Goal: Task Accomplishment & Management: Use online tool/utility

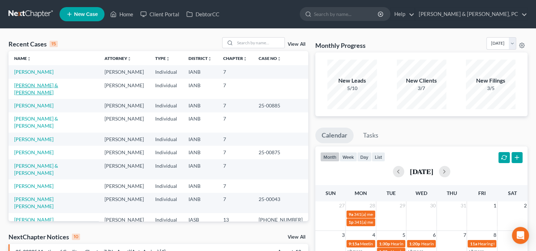
click at [45, 81] on td "[PERSON_NAME] & [PERSON_NAME]" at bounding box center [53, 89] width 90 height 20
click at [514, 129] on ul "Calendar Tasks" at bounding box center [421, 136] width 212 height 19
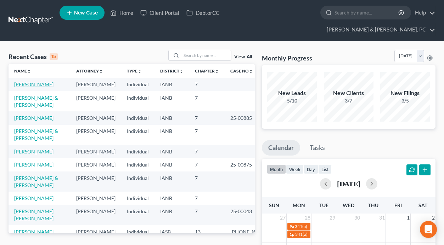
click at [32, 81] on link "[PERSON_NAME]" at bounding box center [33, 84] width 39 height 6
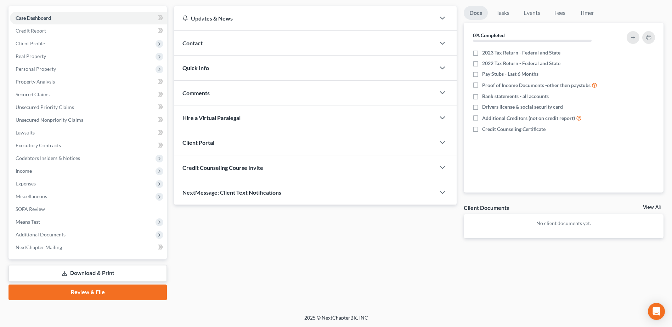
click at [73, 250] on link "Download & Print" at bounding box center [87, 273] width 158 height 17
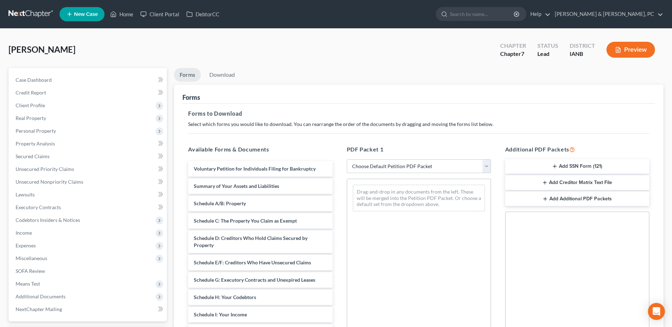
click at [541, 170] on button "Add SSN Form (121)" at bounding box center [577, 166] width 144 height 15
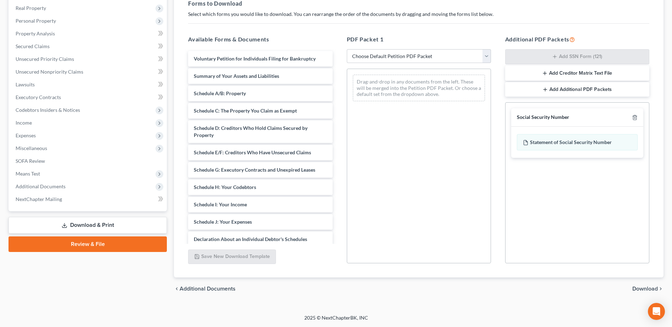
click at [541, 250] on span "Download" at bounding box center [644, 289] width 25 height 6
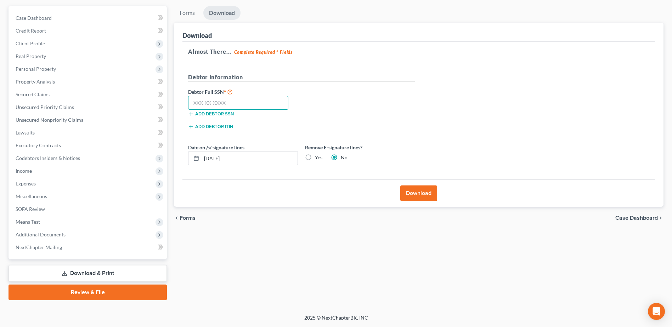
click at [234, 105] on input "text" at bounding box center [238, 103] width 100 height 14
paste input "339-74-7815"
type input "339-74-7815"
click at [315, 156] on label "Yes" at bounding box center [318, 157] width 7 height 7
click at [318, 156] on input "Yes" at bounding box center [320, 156] width 5 height 5
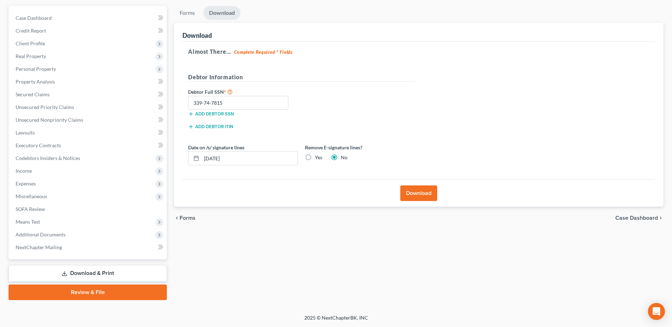
radio input "true"
radio input "false"
click at [412, 195] on button "Download" at bounding box center [418, 194] width 37 height 16
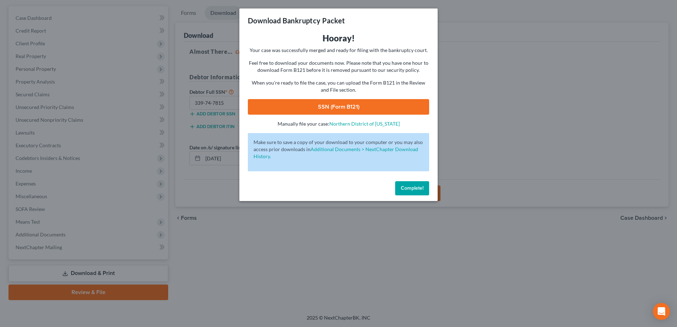
click at [348, 102] on link "SSN (Form B121)" at bounding box center [338, 107] width 181 height 16
click at [410, 183] on button "Complete!" at bounding box center [412, 188] width 34 height 14
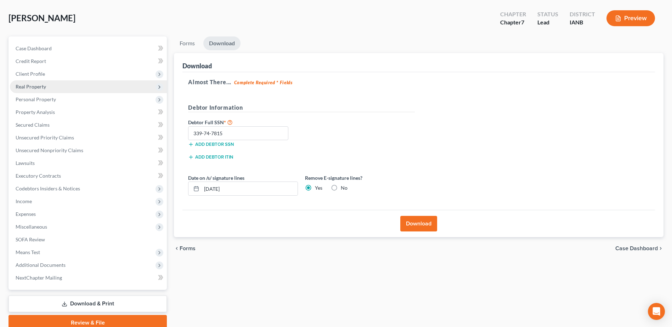
scroll to position [0, 0]
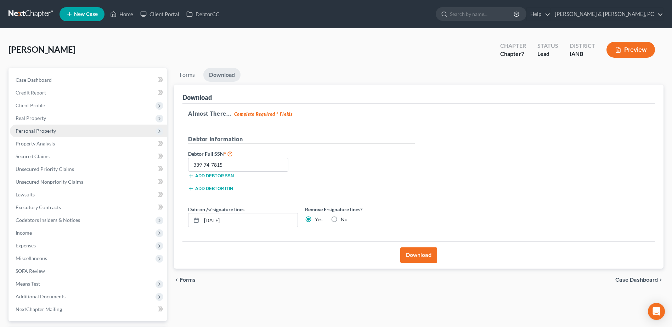
click at [38, 133] on span "Personal Property" at bounding box center [36, 131] width 40 height 6
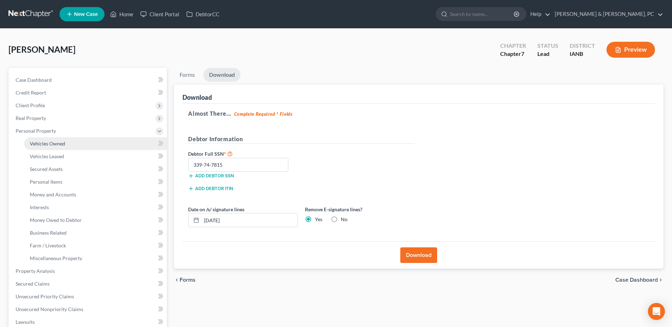
click at [41, 143] on span "Vehicles Owned" at bounding box center [47, 144] width 35 height 6
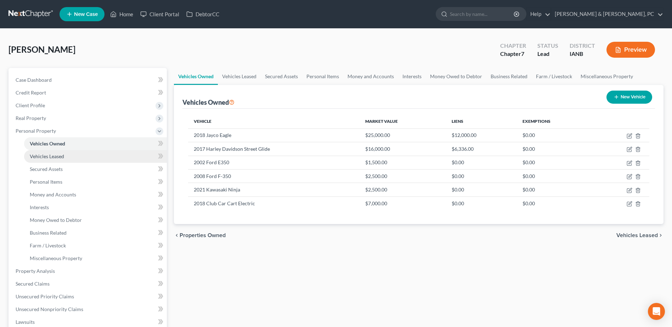
click at [98, 154] on link "Vehicles Leased" at bounding box center [95, 156] width 143 height 13
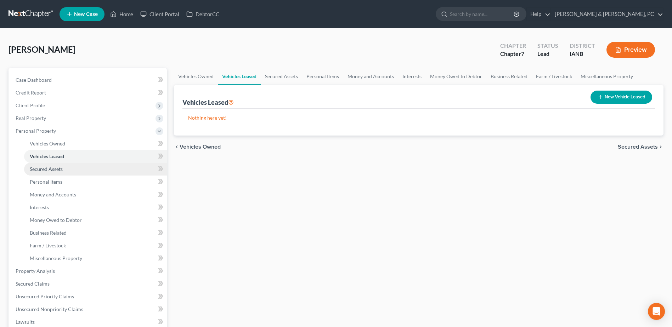
click at [87, 163] on link "Secured Assets" at bounding box center [95, 169] width 143 height 13
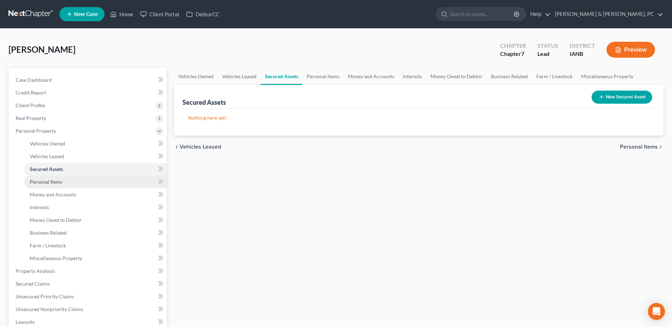
click at [138, 184] on link "Personal Items" at bounding box center [95, 182] width 143 height 13
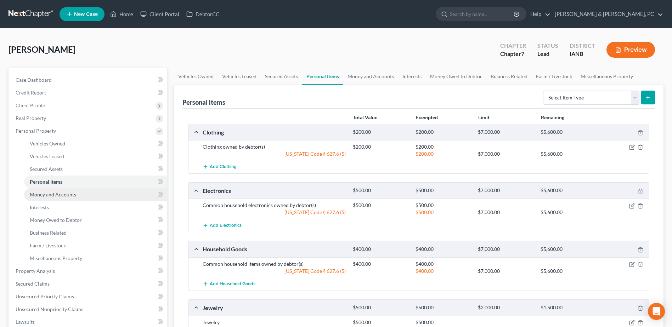
click at [128, 192] on link "Money and Accounts" at bounding box center [95, 194] width 143 height 13
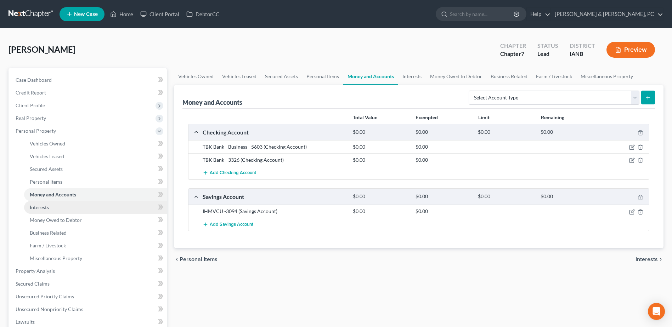
click at [115, 204] on link "Interests" at bounding box center [95, 207] width 143 height 13
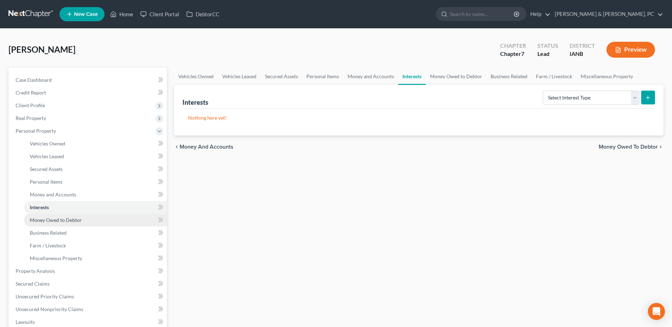
click at [110, 219] on link "Money Owed to Debtor" at bounding box center [95, 220] width 143 height 13
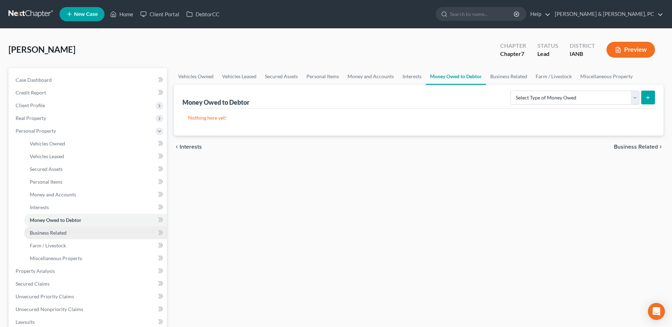
click at [104, 230] on link "Business Related" at bounding box center [95, 233] width 143 height 13
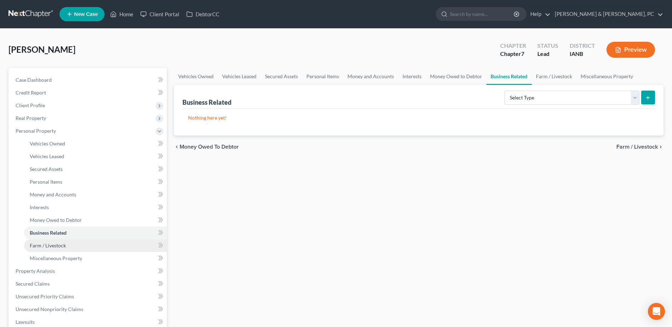
click at [94, 244] on link "Farm / Livestock" at bounding box center [95, 245] width 143 height 13
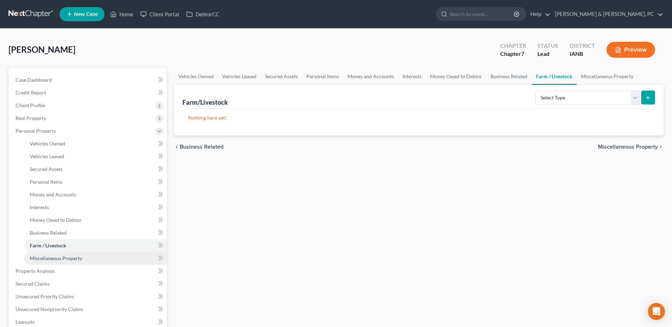
click at [85, 250] on link "Miscellaneous Property" at bounding box center [95, 258] width 143 height 13
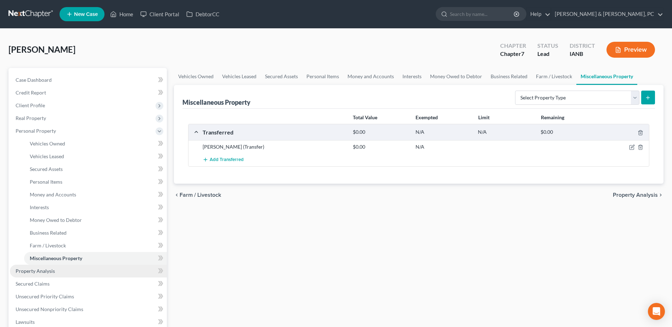
click at [65, 250] on link "Property Analysis" at bounding box center [88, 271] width 157 height 13
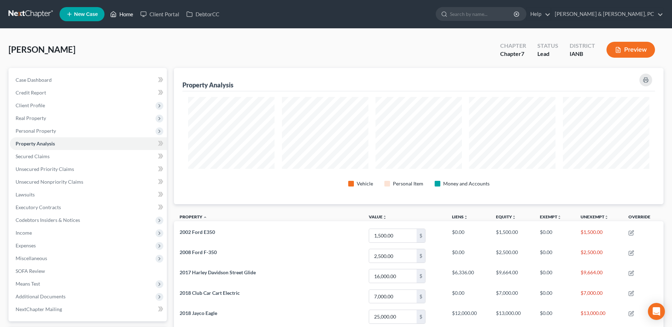
click at [124, 13] on link "Home" at bounding box center [122, 14] width 30 height 13
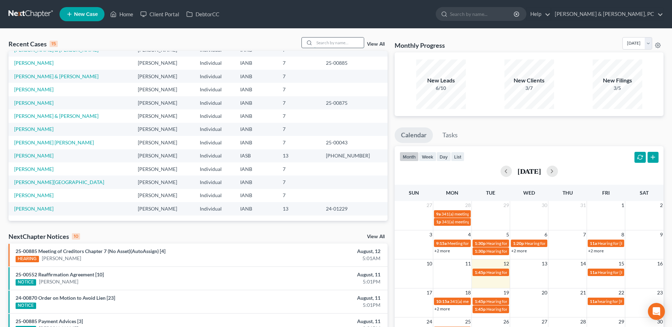
click at [350, 45] on input "search" at bounding box center [339, 43] width 50 height 10
type input "[PERSON_NAME]"
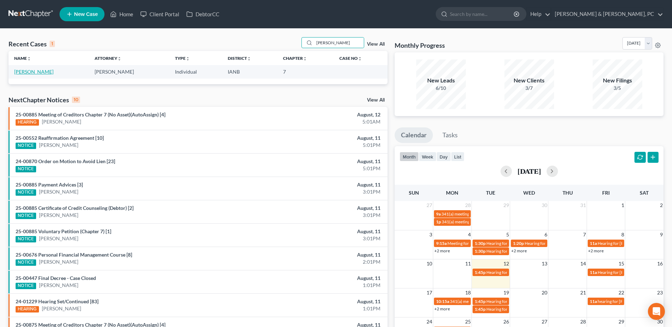
click at [34, 71] on link "[PERSON_NAME]" at bounding box center [33, 72] width 39 height 6
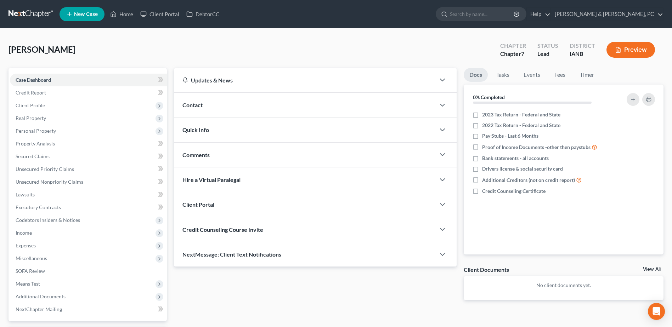
click at [34, 71] on div "Case Dashboard Payments Invoices Payments Payments Credit Report Client Profile…" at bounding box center [87, 194] width 158 height 253
click at [489, 250] on div "Updates & News × [US_STATE] [GEOGRAPHIC_DATA] Notes: Take a look at NextChapter…" at bounding box center [418, 215] width 496 height 294
click at [50, 232] on span "Income" at bounding box center [88, 233] width 157 height 13
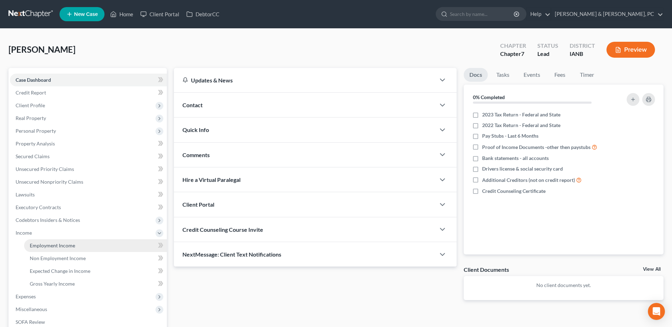
click at [63, 246] on span "Employment Income" at bounding box center [52, 246] width 45 height 6
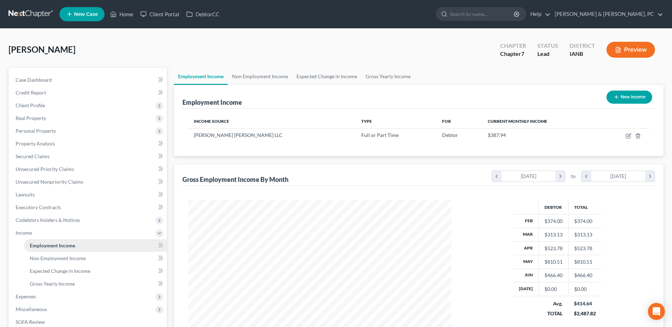
scroll to position [131, 277]
